Goal: Information Seeking & Learning: Understand process/instructions

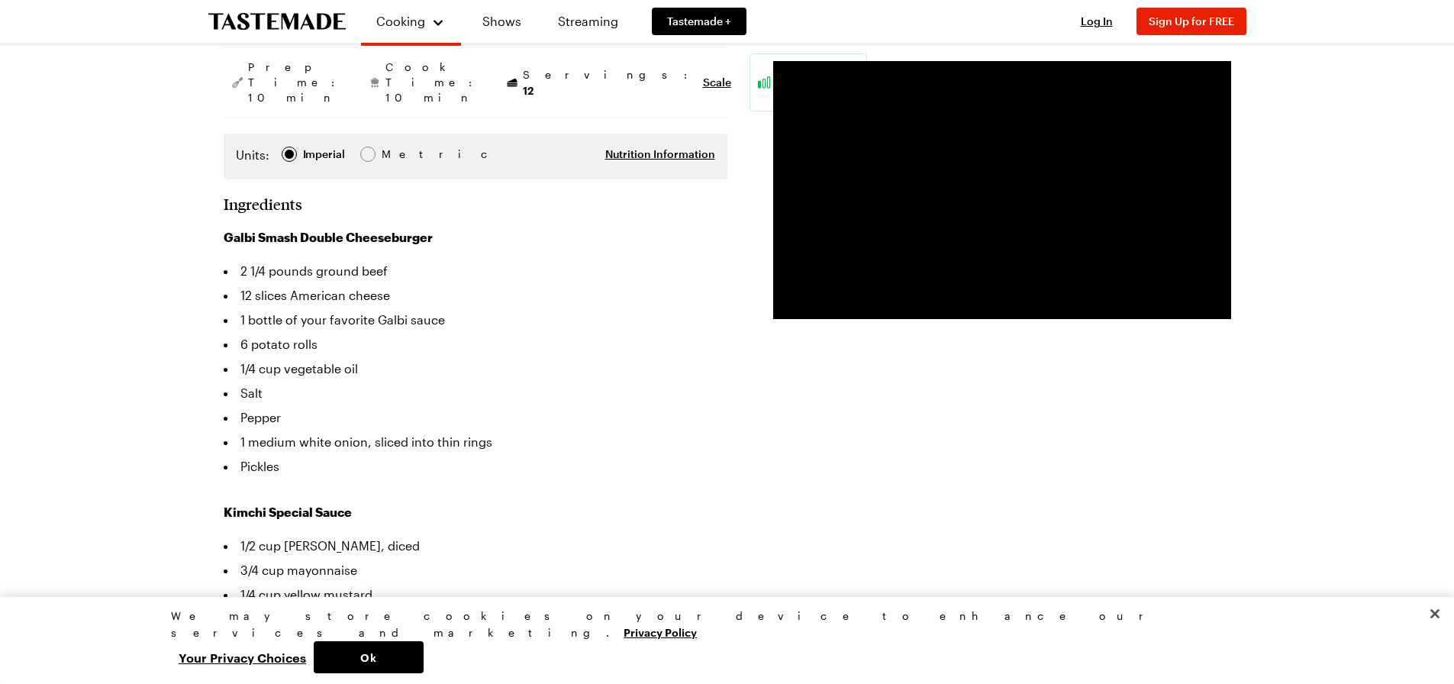
scroll to position [305, 0]
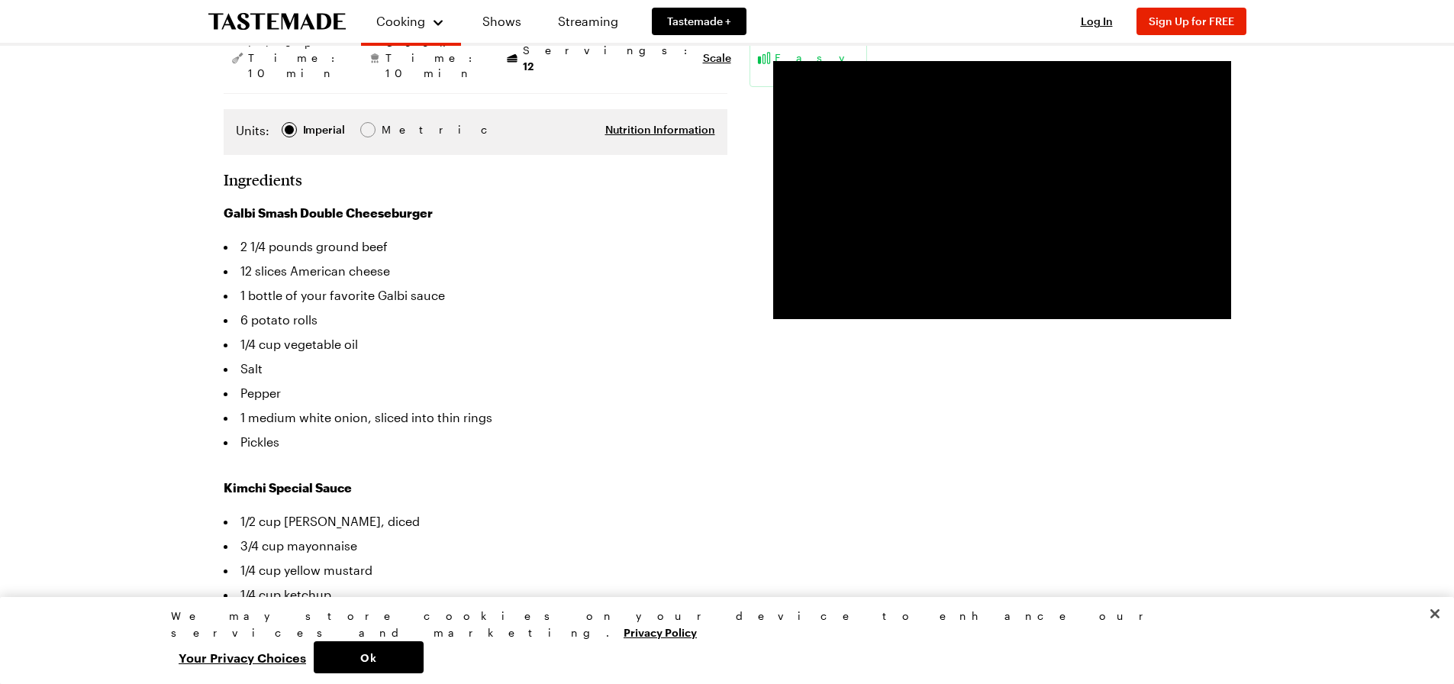
click at [297, 405] on li "1 medium white onion, sliced into thin rings" at bounding box center [476, 417] width 504 height 24
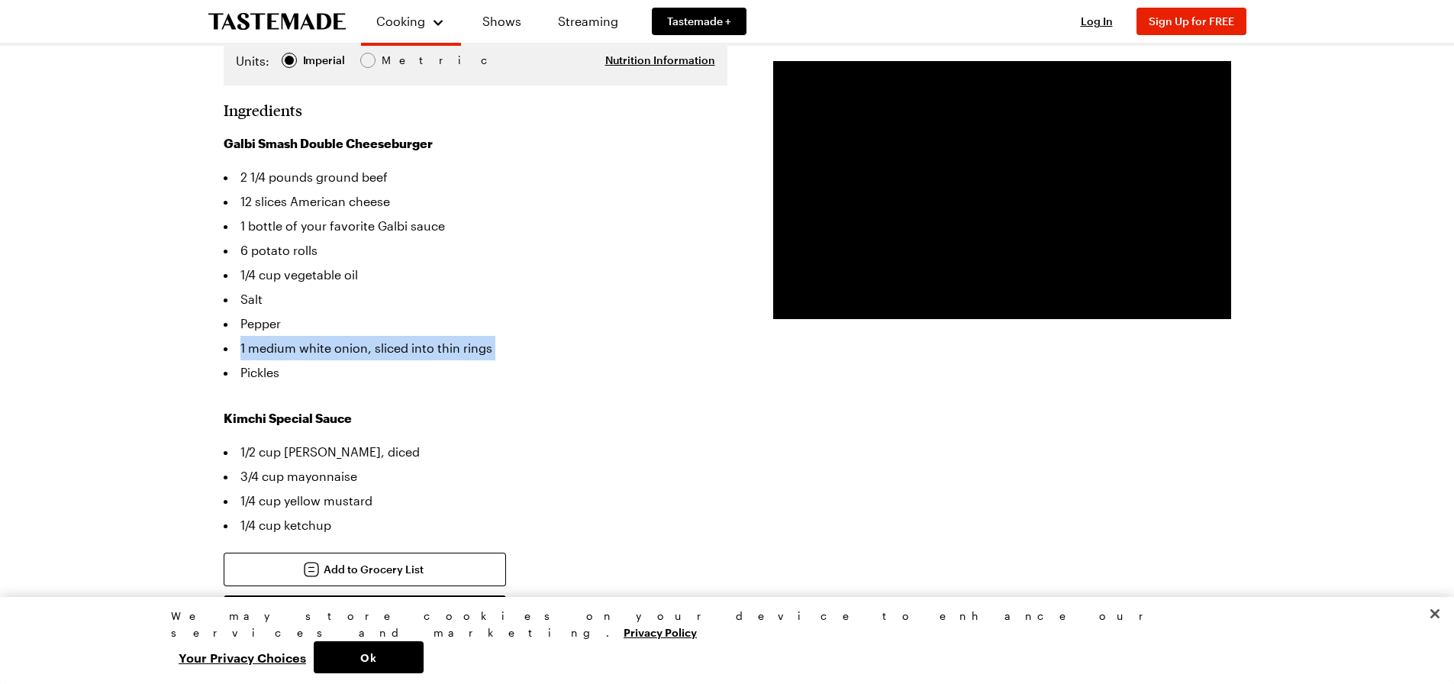
scroll to position [458, 0]
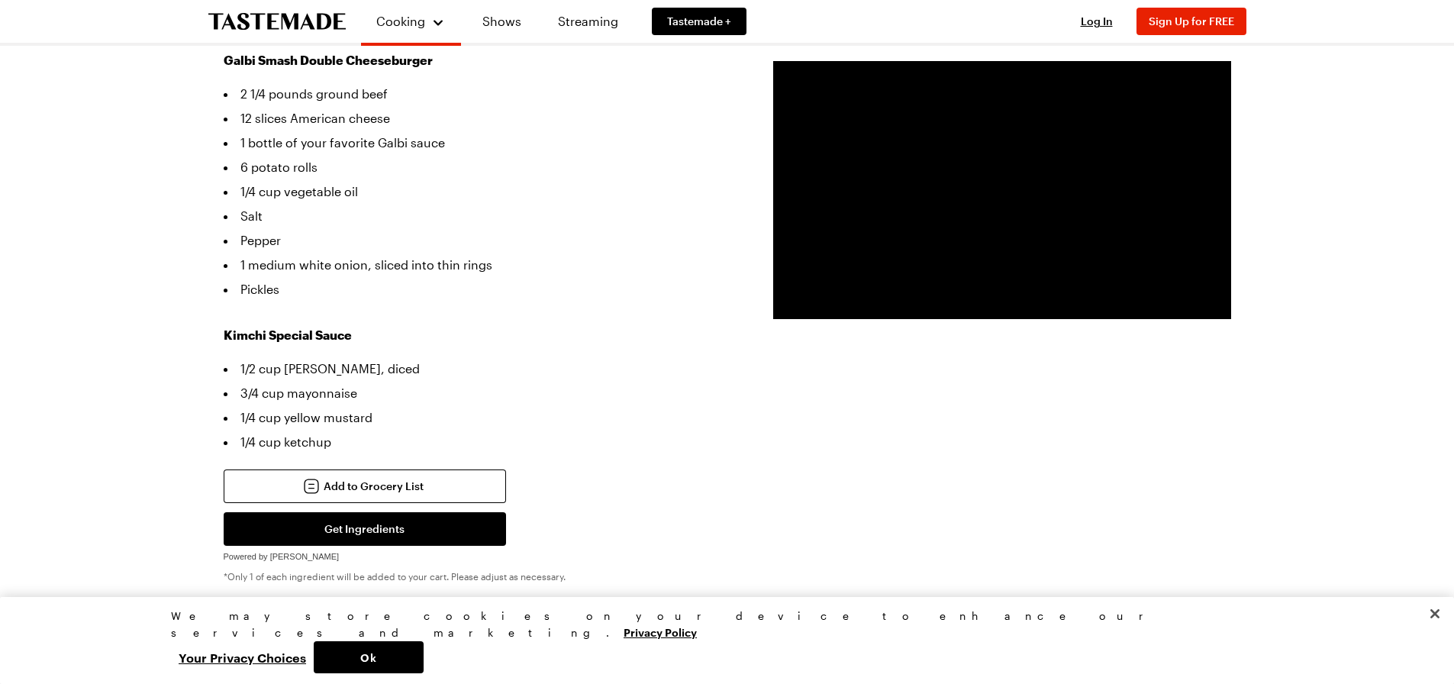
click at [297, 357] on li "1/2 cup [PERSON_NAME], diced" at bounding box center [476, 369] width 504 height 24
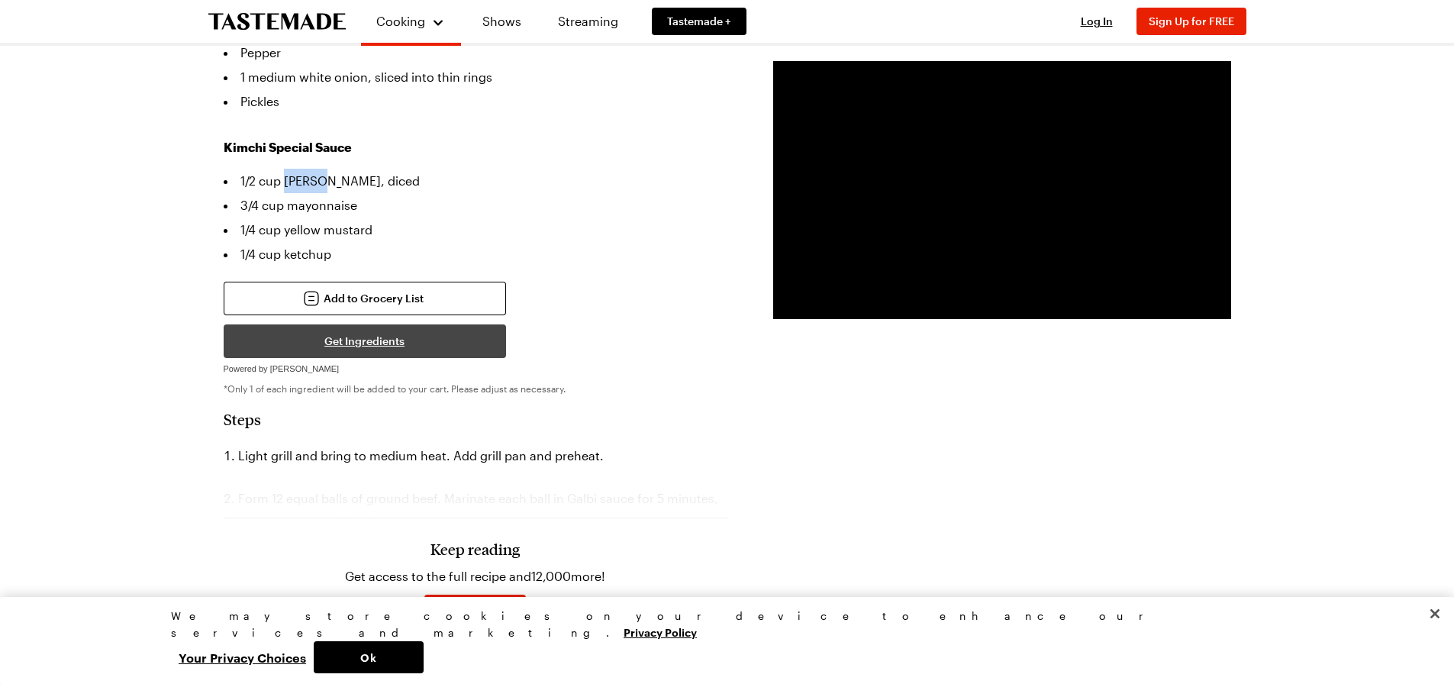
scroll to position [763, 0]
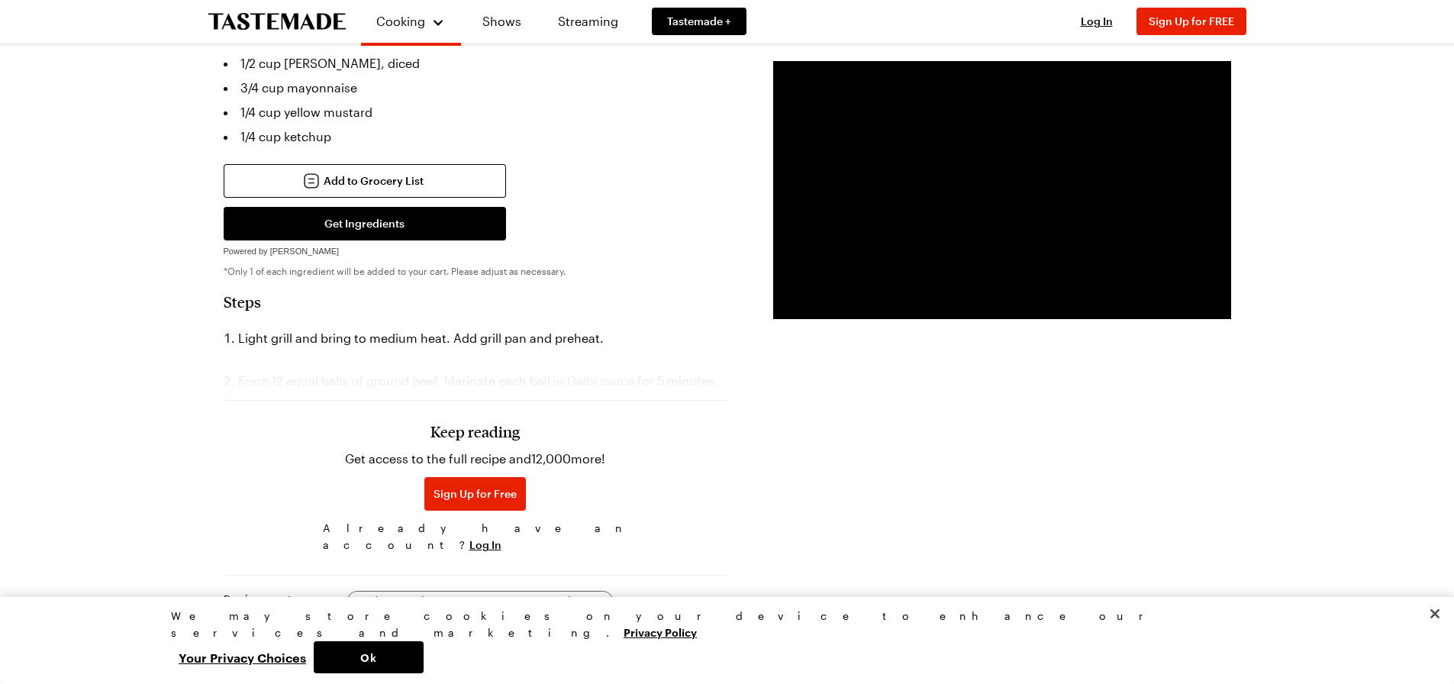
click at [596, 357] on div "Keep reading Get access to the full recipe and 12,000 more! Sign Up for Free Al…" at bounding box center [476, 453] width 504 height 213
click at [596, 357] on body "Cooking Shows Streaming Tastemade + Log In Sign Up Log In Sign Up for FREE Sear…" at bounding box center [727, 556] width 1454 height 2638
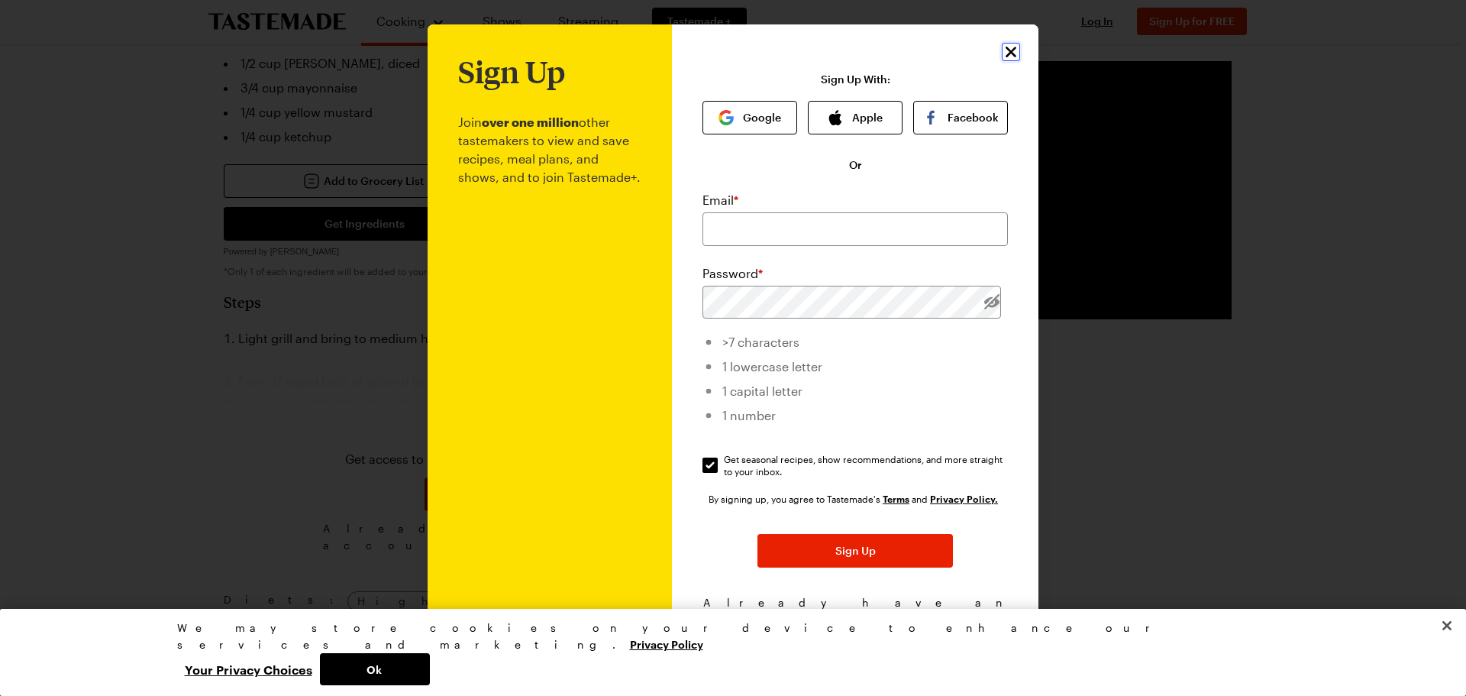
click at [1002, 50] on icon "Close" at bounding box center [1011, 52] width 18 height 18
